Goal: Obtain resource: Obtain resource

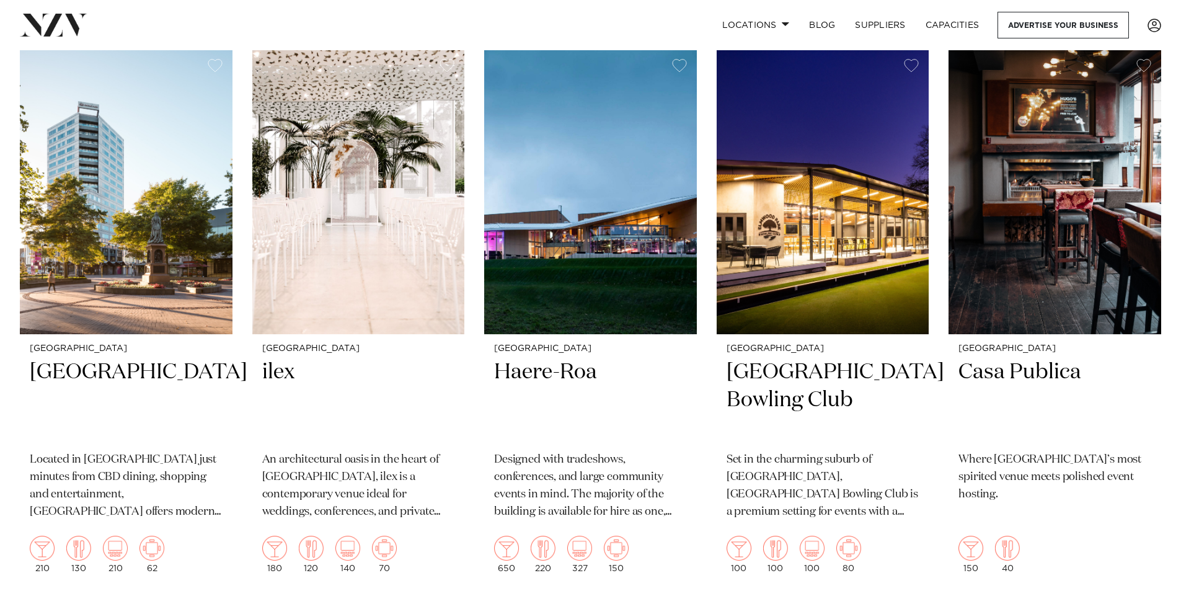
scroll to position [1054, 0]
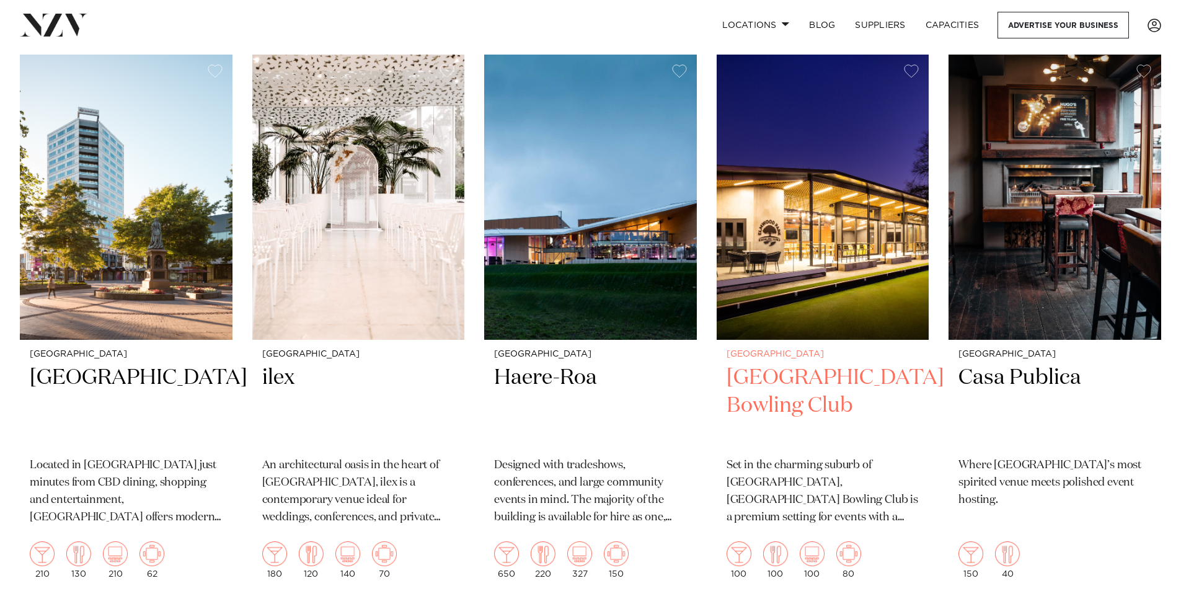
click at [838, 279] on img at bounding box center [823, 197] width 213 height 285
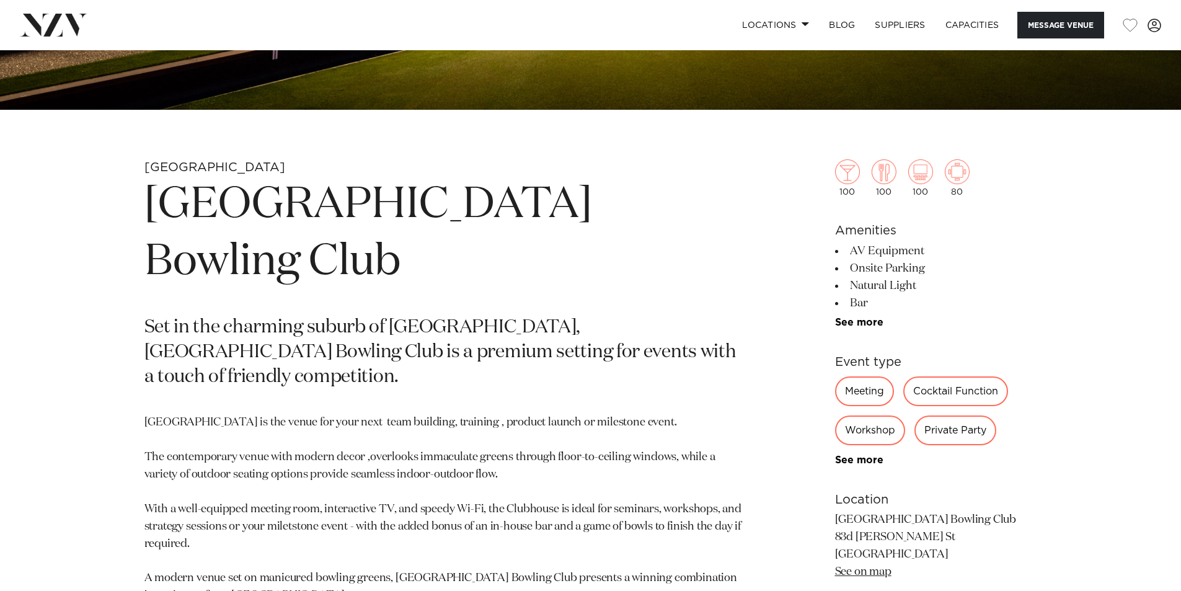
scroll to position [496, 0]
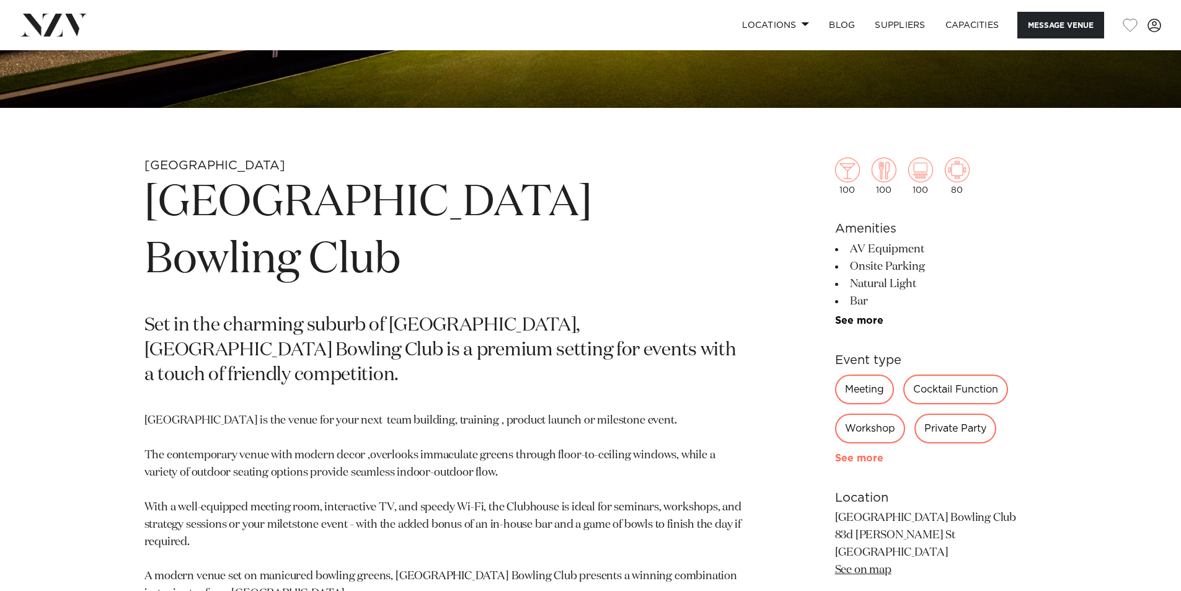
click at [870, 454] on link "See more" at bounding box center [883, 458] width 97 height 10
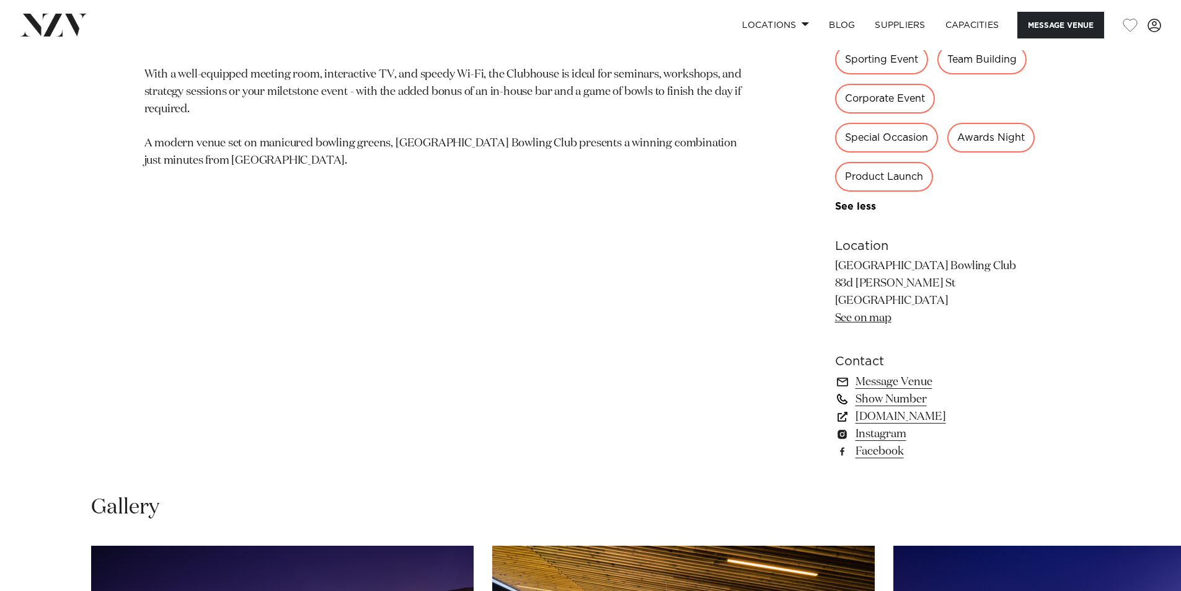
scroll to position [930, 0]
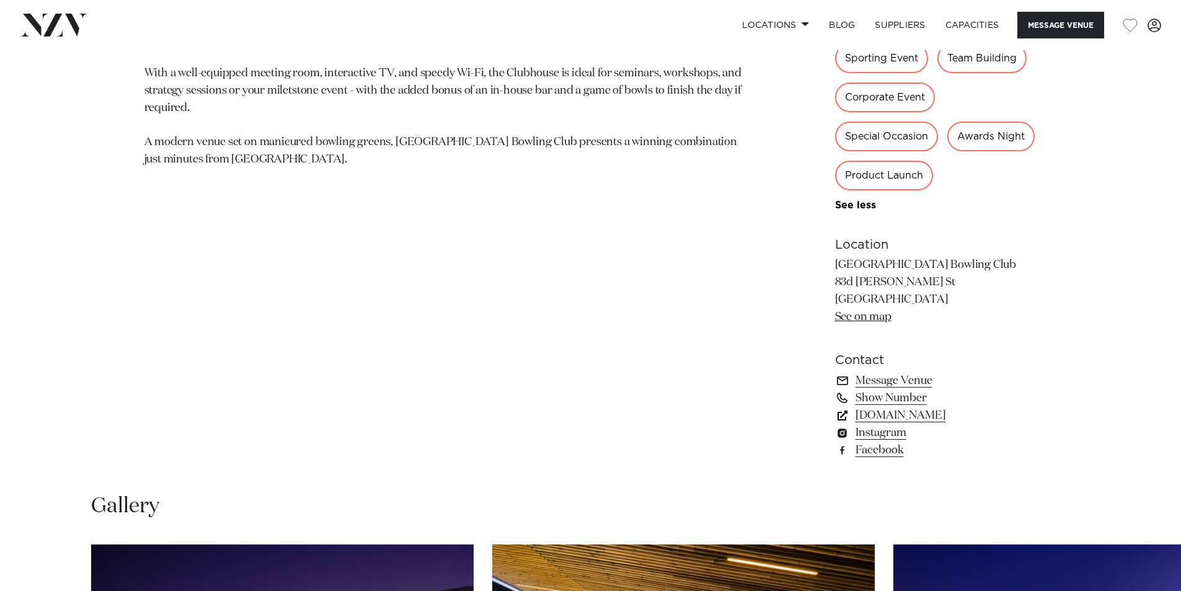
click at [926, 417] on link "elmwoodpark.co.nz" at bounding box center [936, 415] width 202 height 17
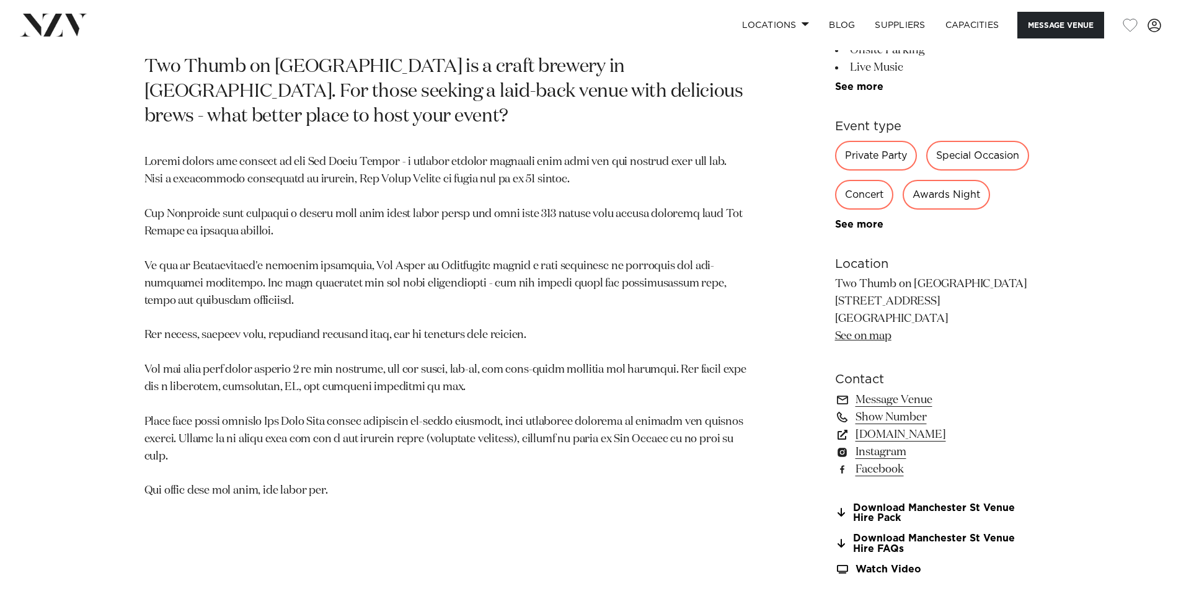
scroll to position [744, 0]
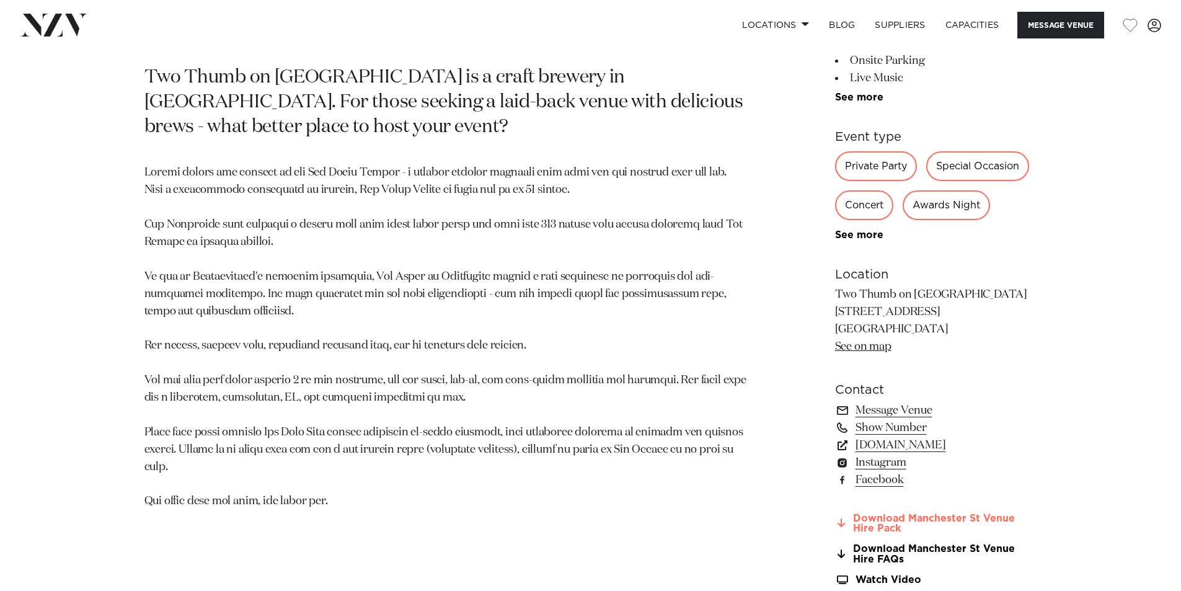
click at [935, 520] on link "Download Manchester St Venue Hire Pack" at bounding box center [936, 524] width 202 height 21
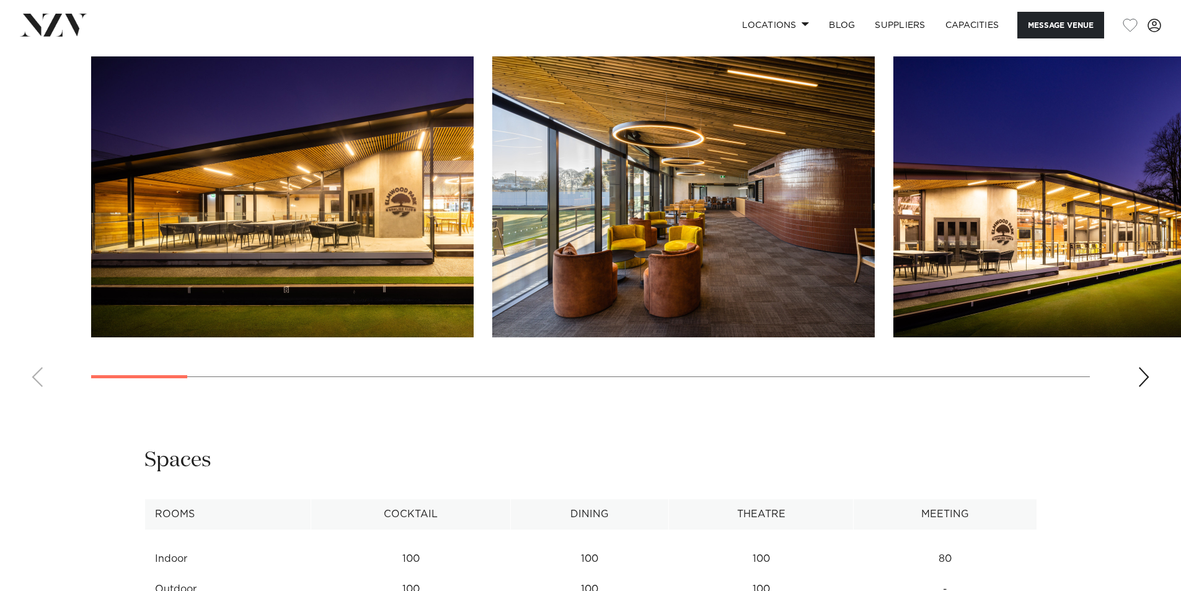
scroll to position [1240, 0]
